Goal: Information Seeking & Learning: Learn about a topic

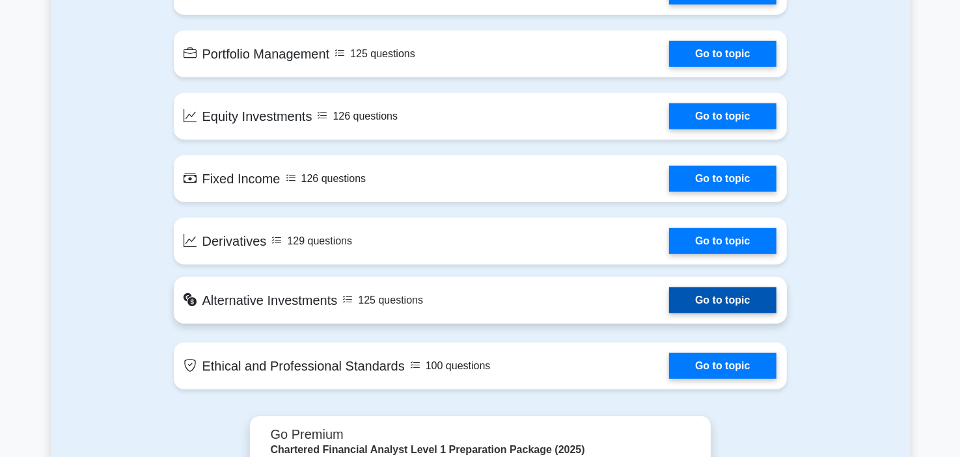
scroll to position [976, 0]
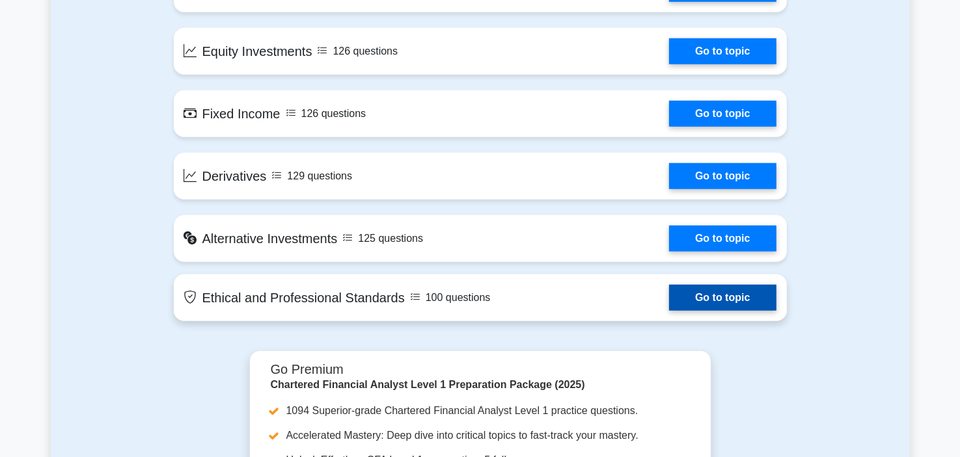
click at [705, 296] on link "Go to topic" at bounding box center [722, 298] width 107 height 26
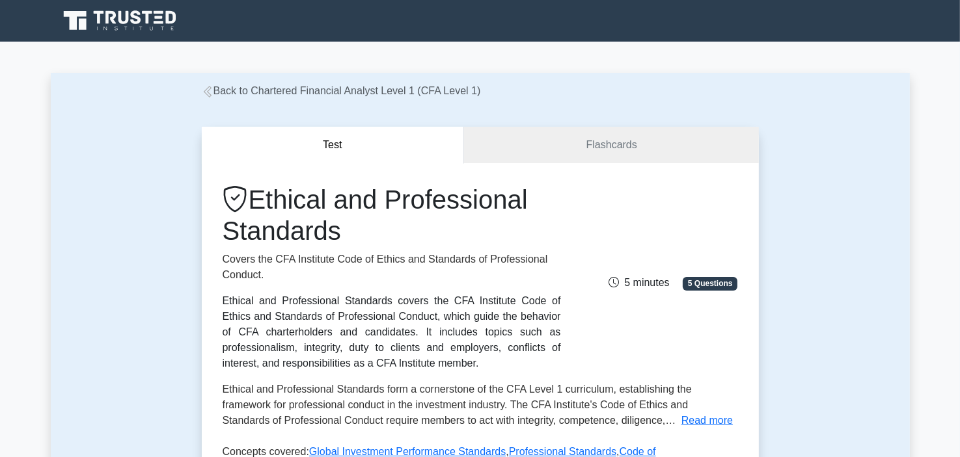
scroll to position [390, 0]
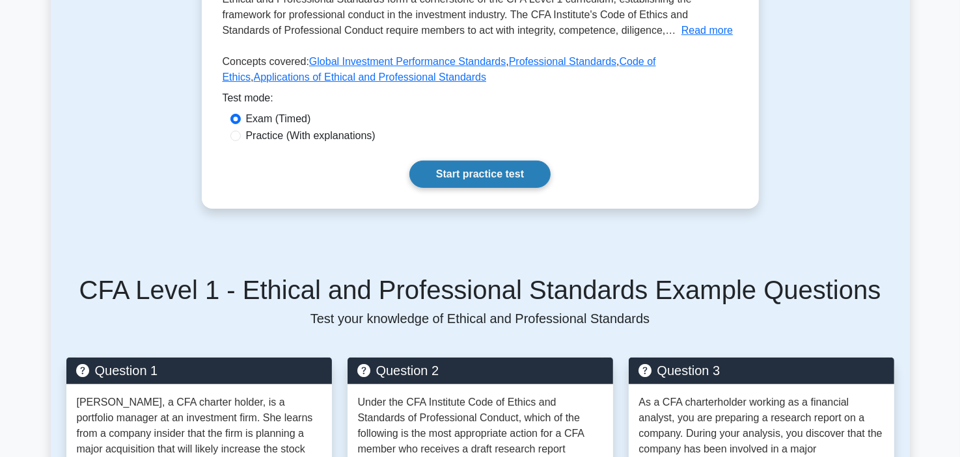
click at [470, 180] on link "Start practice test" at bounding box center [479, 174] width 141 height 27
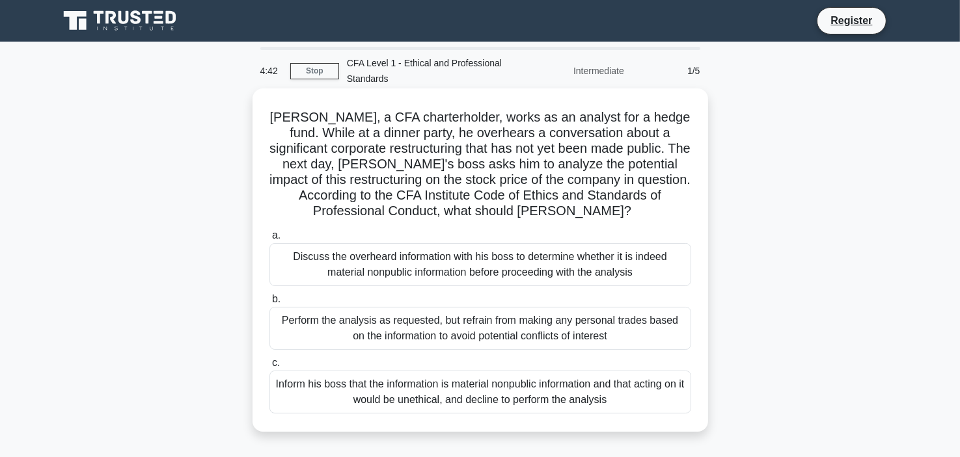
scroll to position [65, 0]
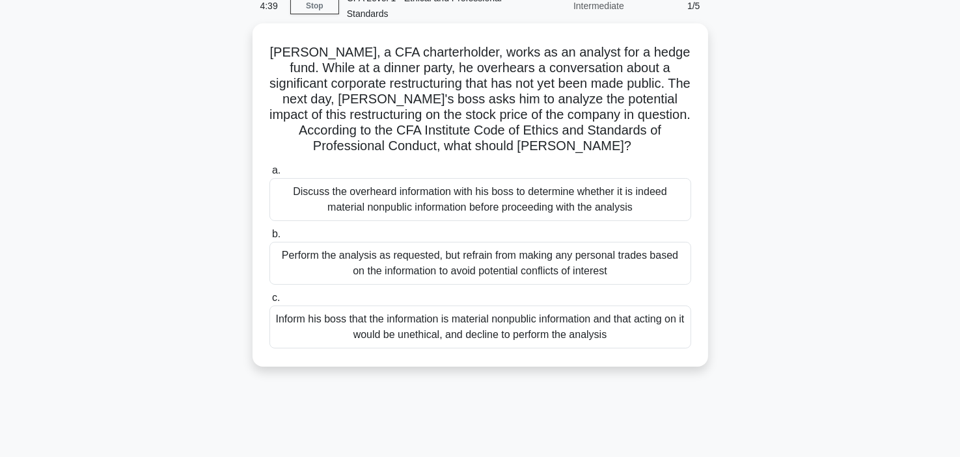
click at [547, 331] on div "Inform his boss that the information is material nonpublic information and that…" at bounding box center [480, 327] width 422 height 43
click at [269, 303] on input "c. Inform his boss that the information is material nonpublic information and t…" at bounding box center [269, 298] width 0 height 8
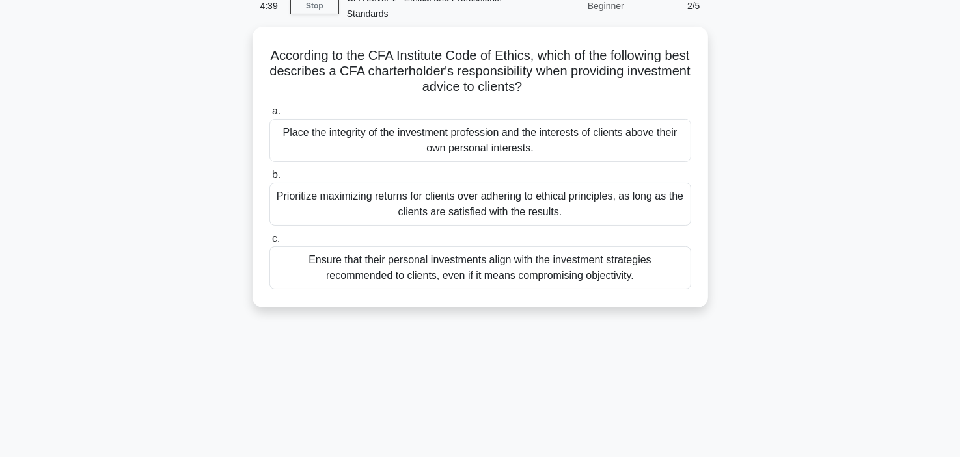
scroll to position [0, 0]
